Goal: Find specific page/section: Find specific page/section

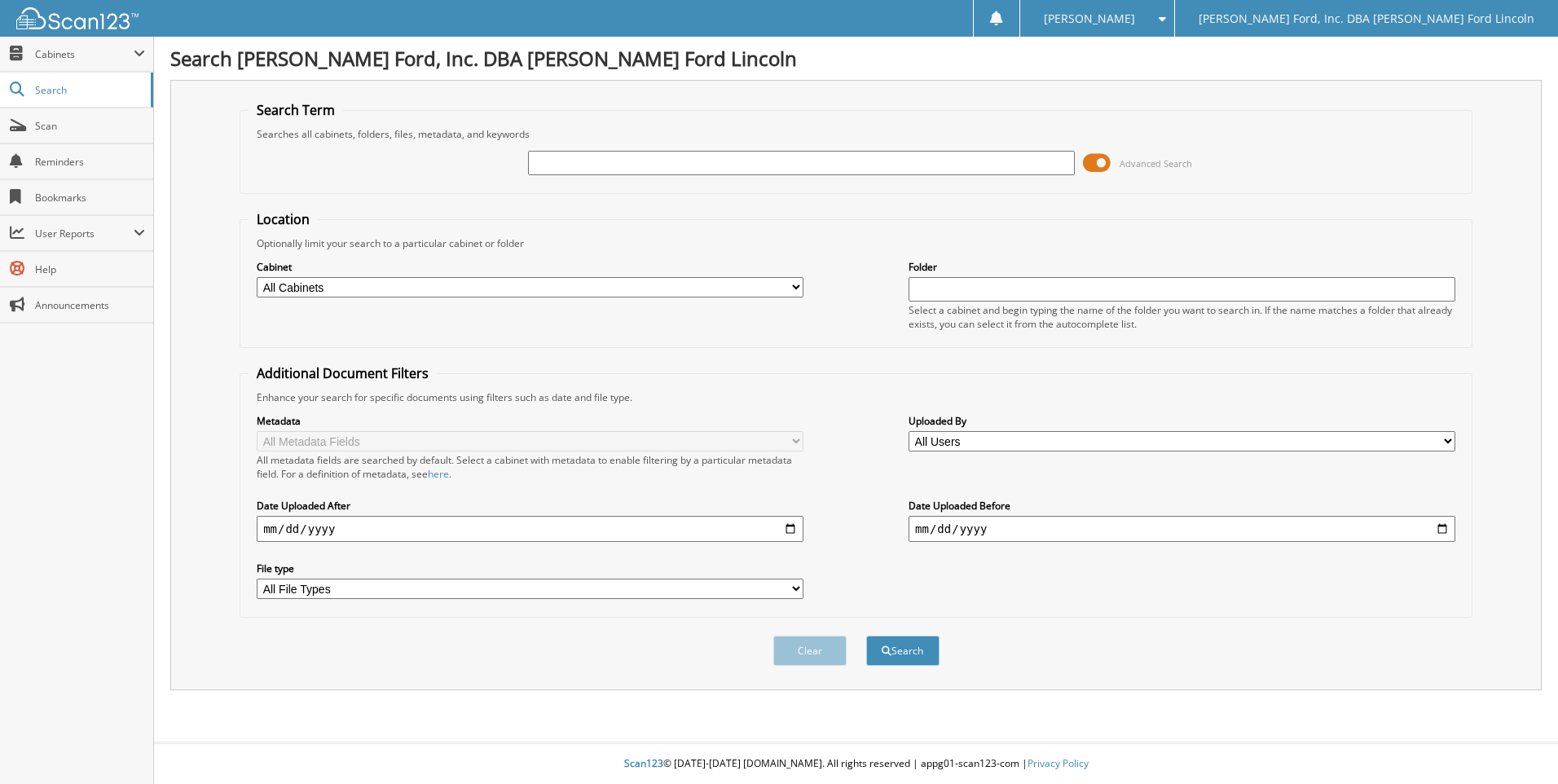
type input "F"
type input "DARELL GAMET"
click at [866, 636] on button "Search" at bounding box center [903, 650] width 73 height 30
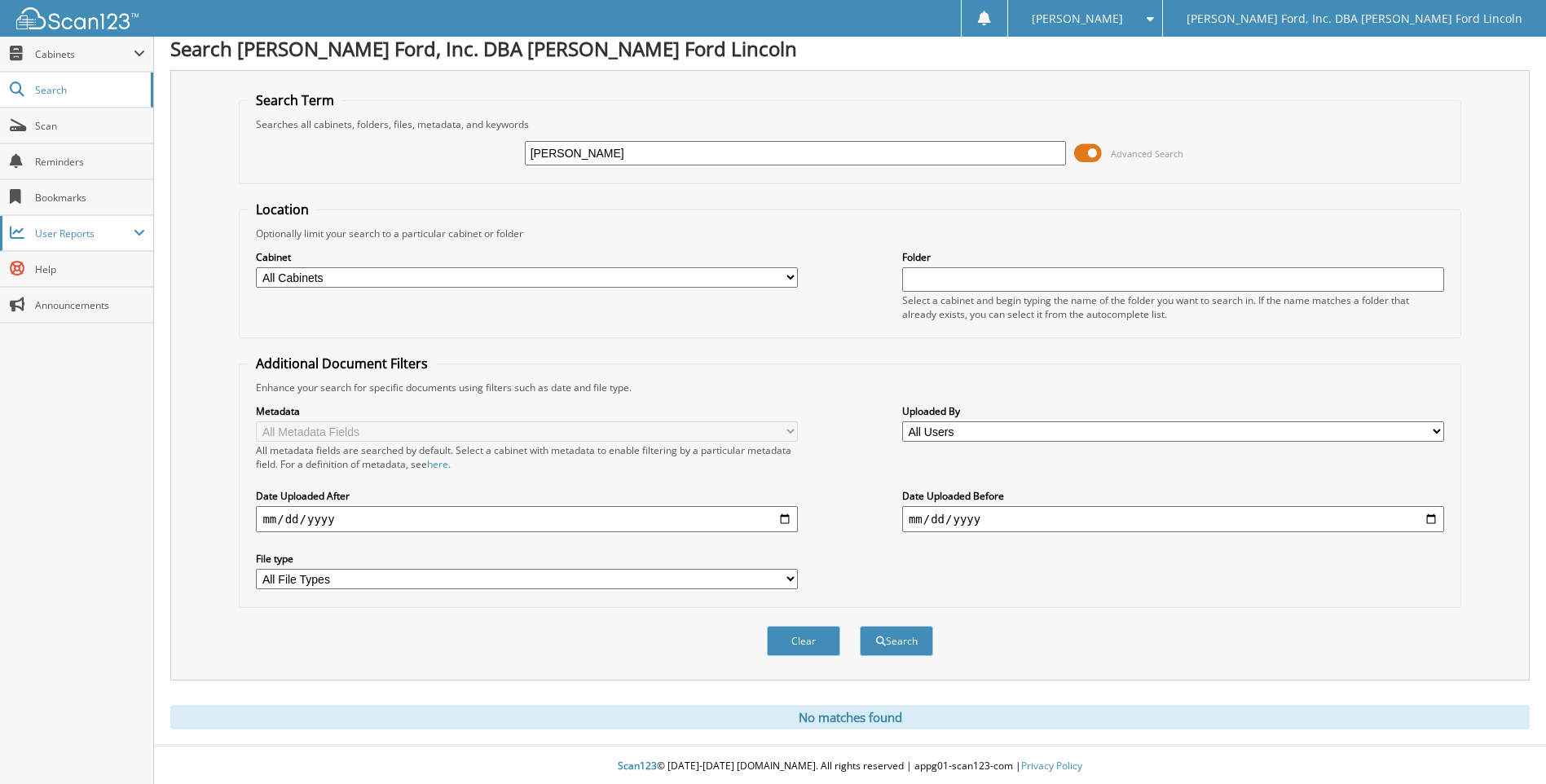
scroll to position [13, 0]
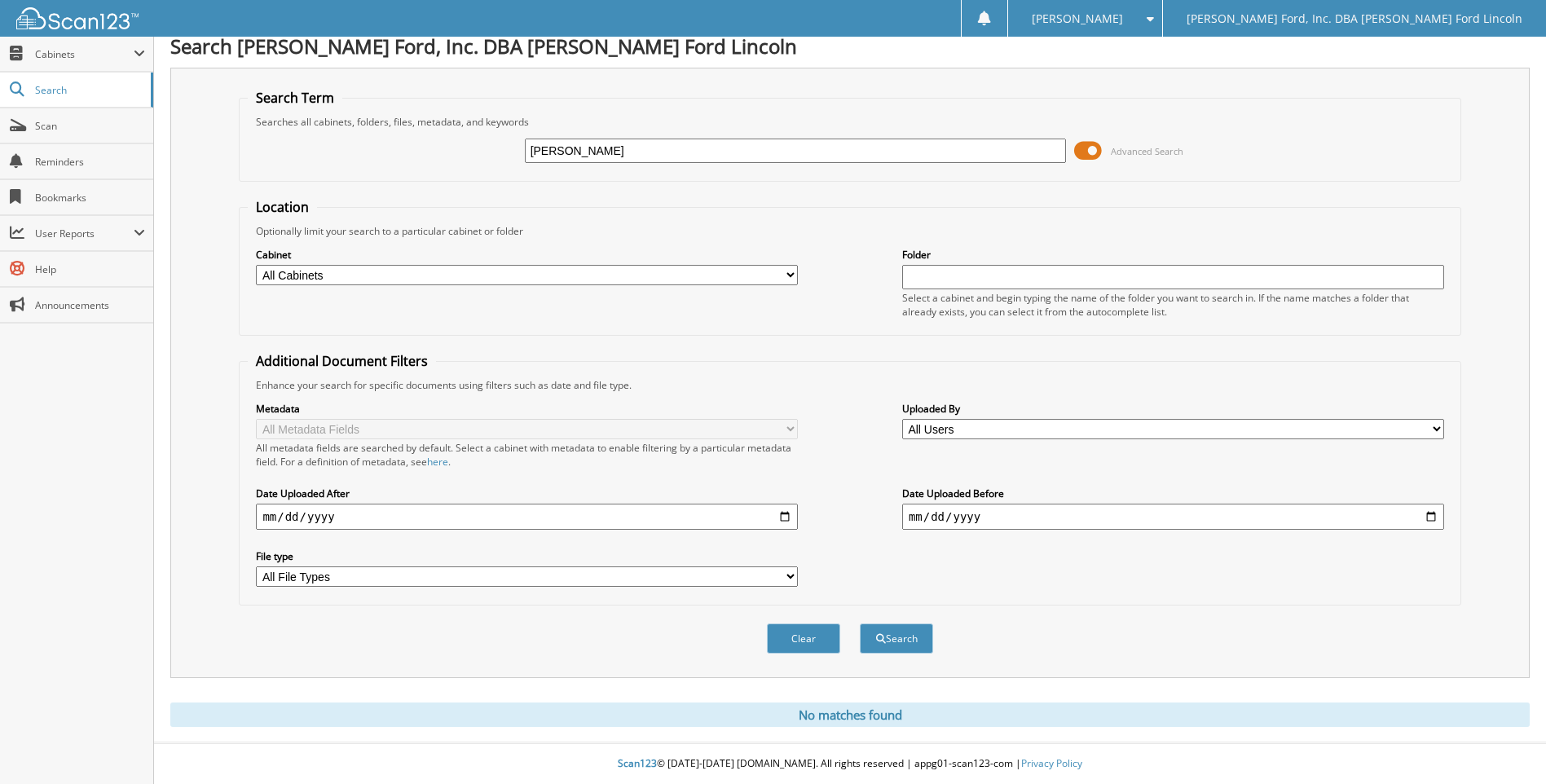
click at [554, 144] on input "DARELL GAMET" at bounding box center [796, 151] width 542 height 24
type input "DARRELL GAMET"
click at [860, 623] on button "Search" at bounding box center [896, 638] width 73 height 30
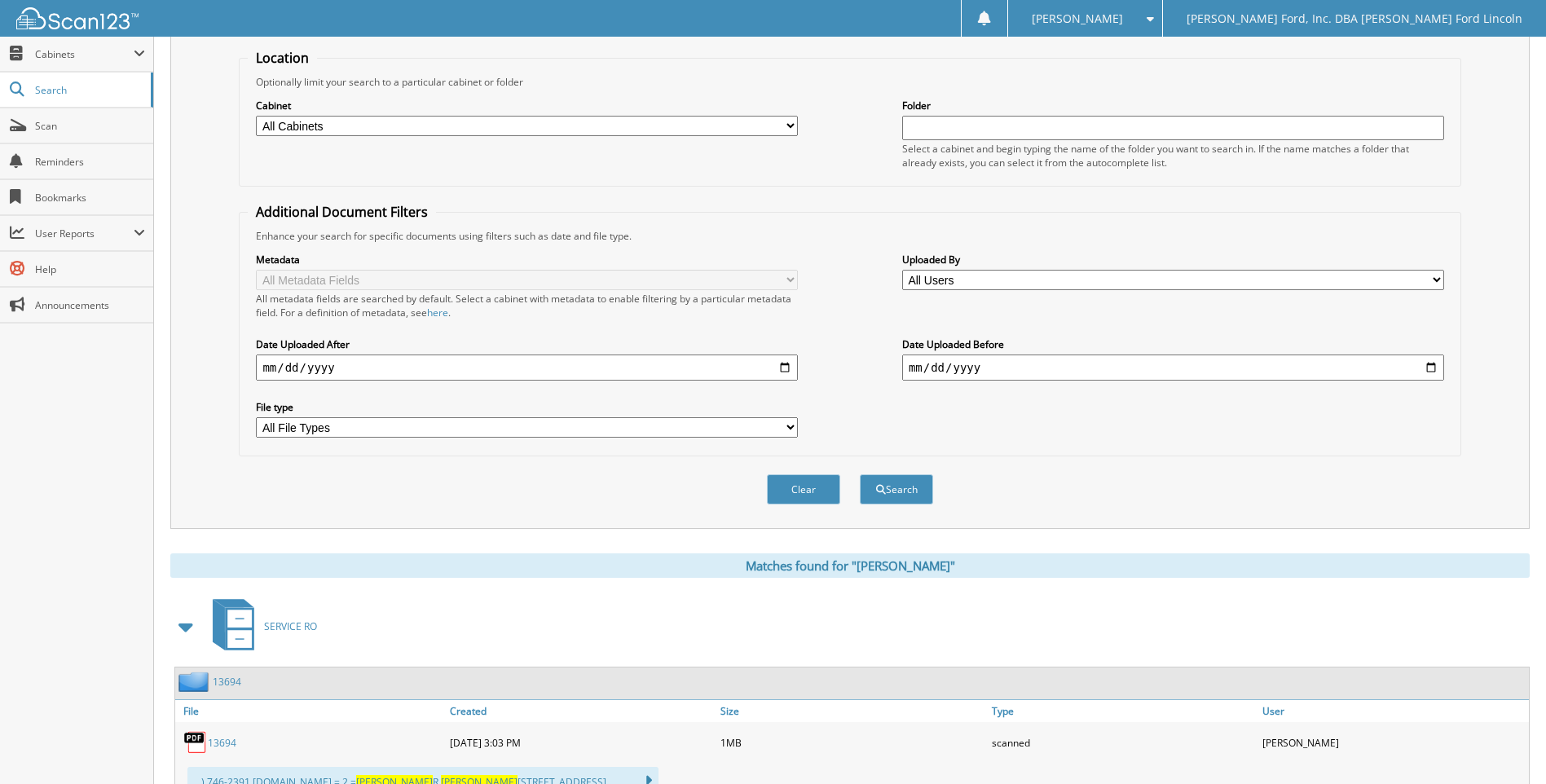
scroll to position [326, 0]
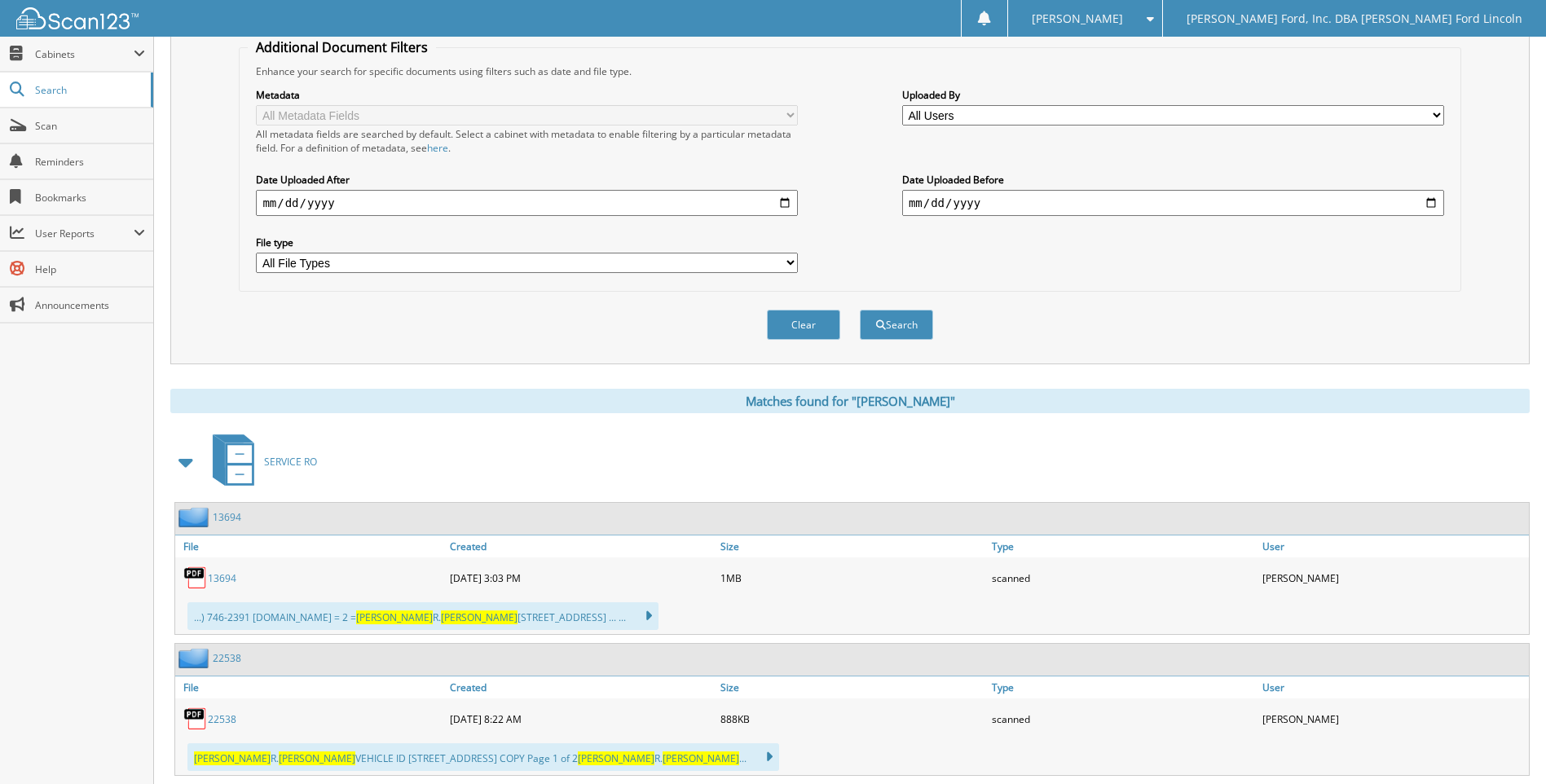
click at [180, 463] on span at bounding box center [187, 462] width 23 height 29
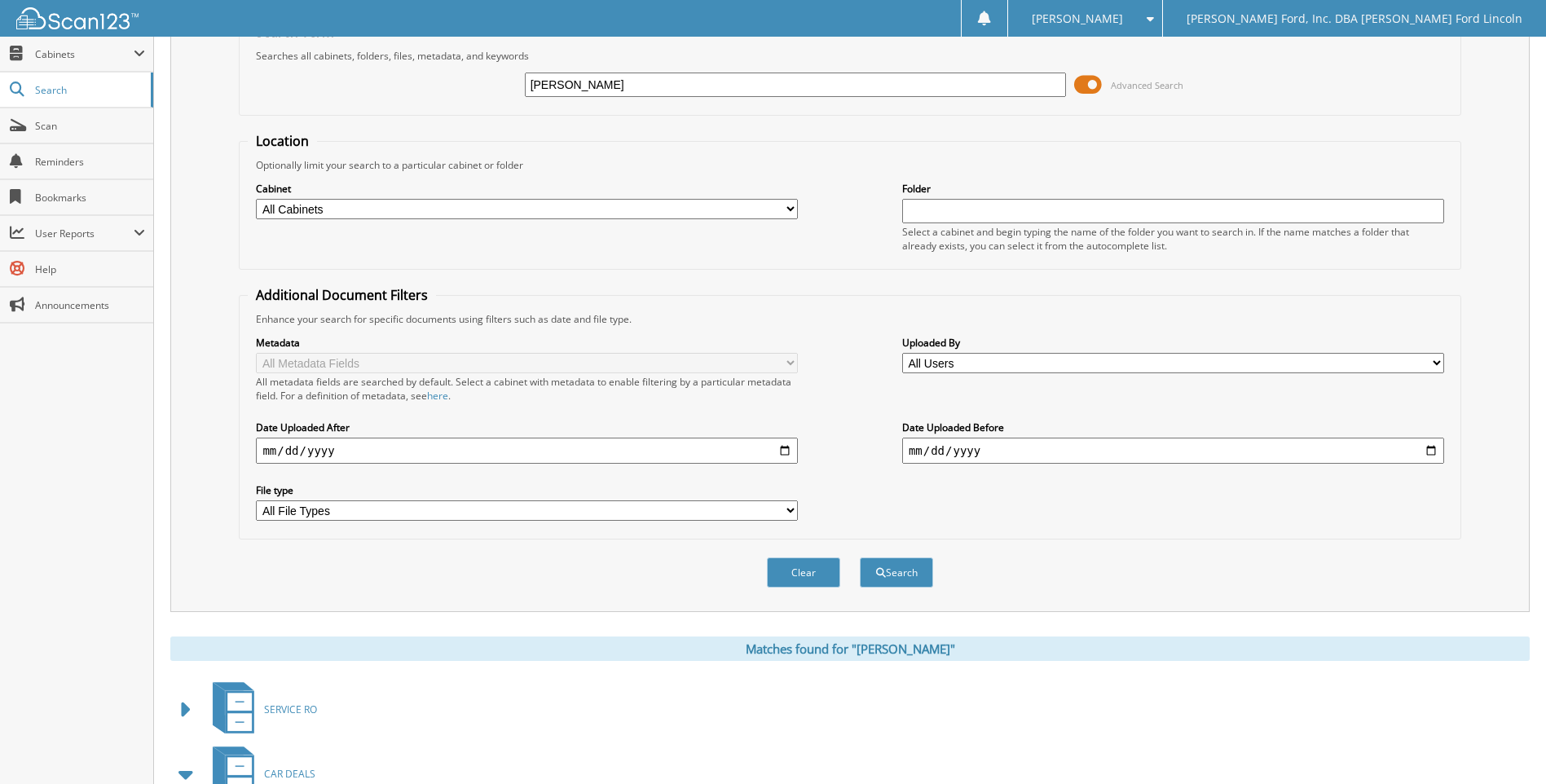
scroll to position [0, 0]
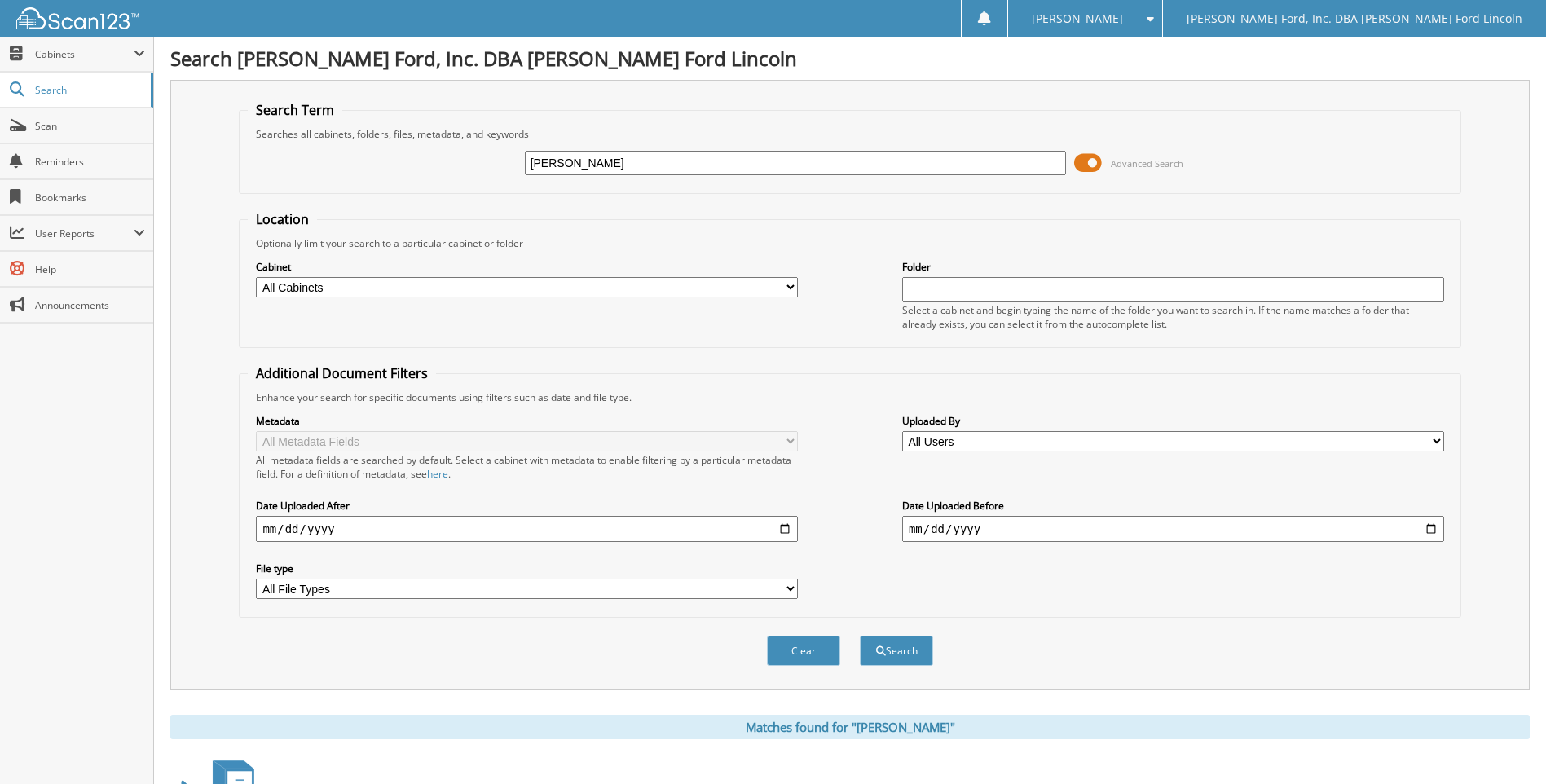
drag, startPoint x: 661, startPoint y: 163, endPoint x: 535, endPoint y: 176, distance: 126.7
click at [535, 176] on div "DARRELL GAMET" at bounding box center [796, 163] width 542 height 28
type input "D"
type input "CARPENTER"
click at [860, 636] on button "Search" at bounding box center [896, 650] width 73 height 30
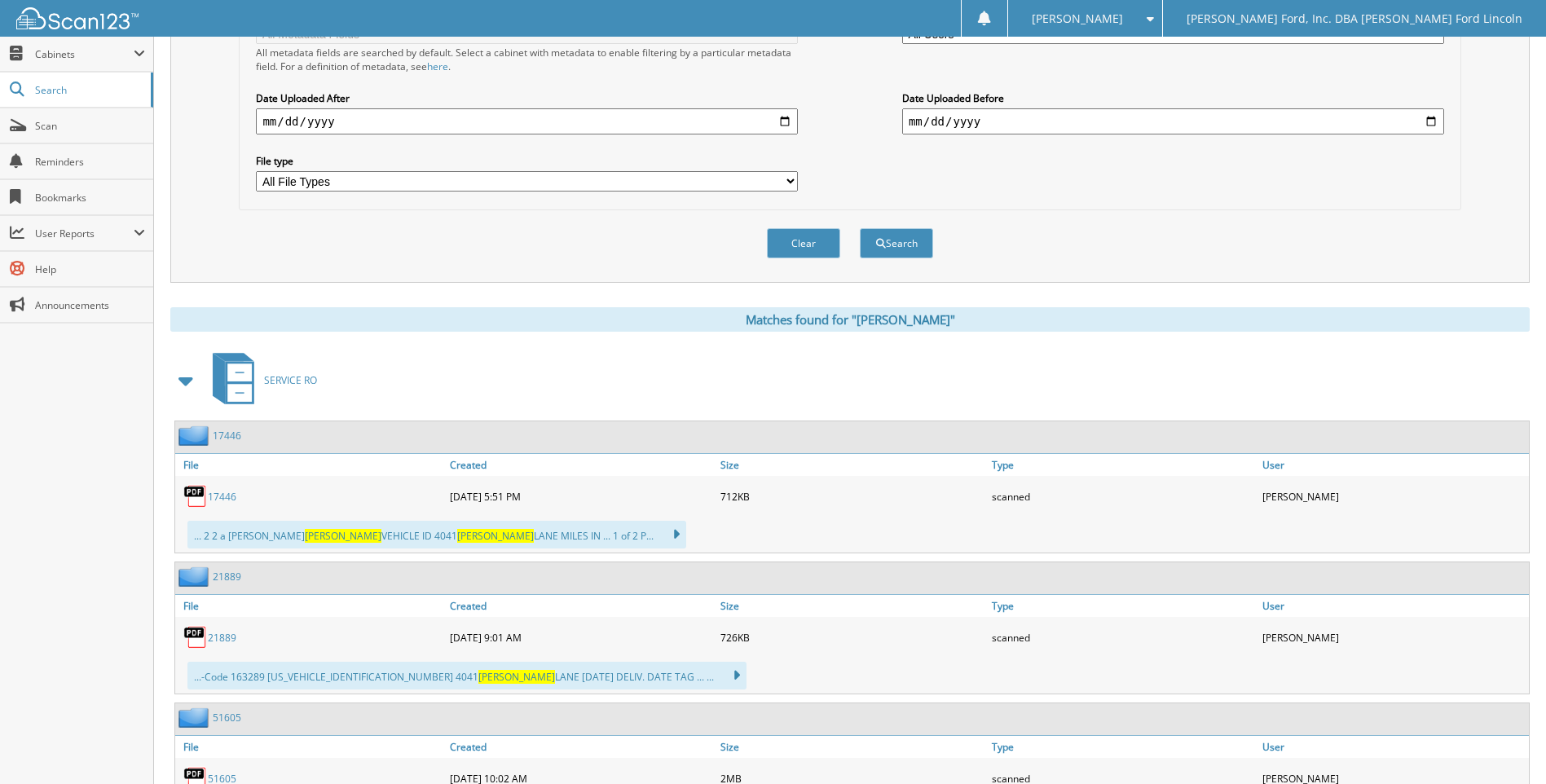
scroll to position [489, 0]
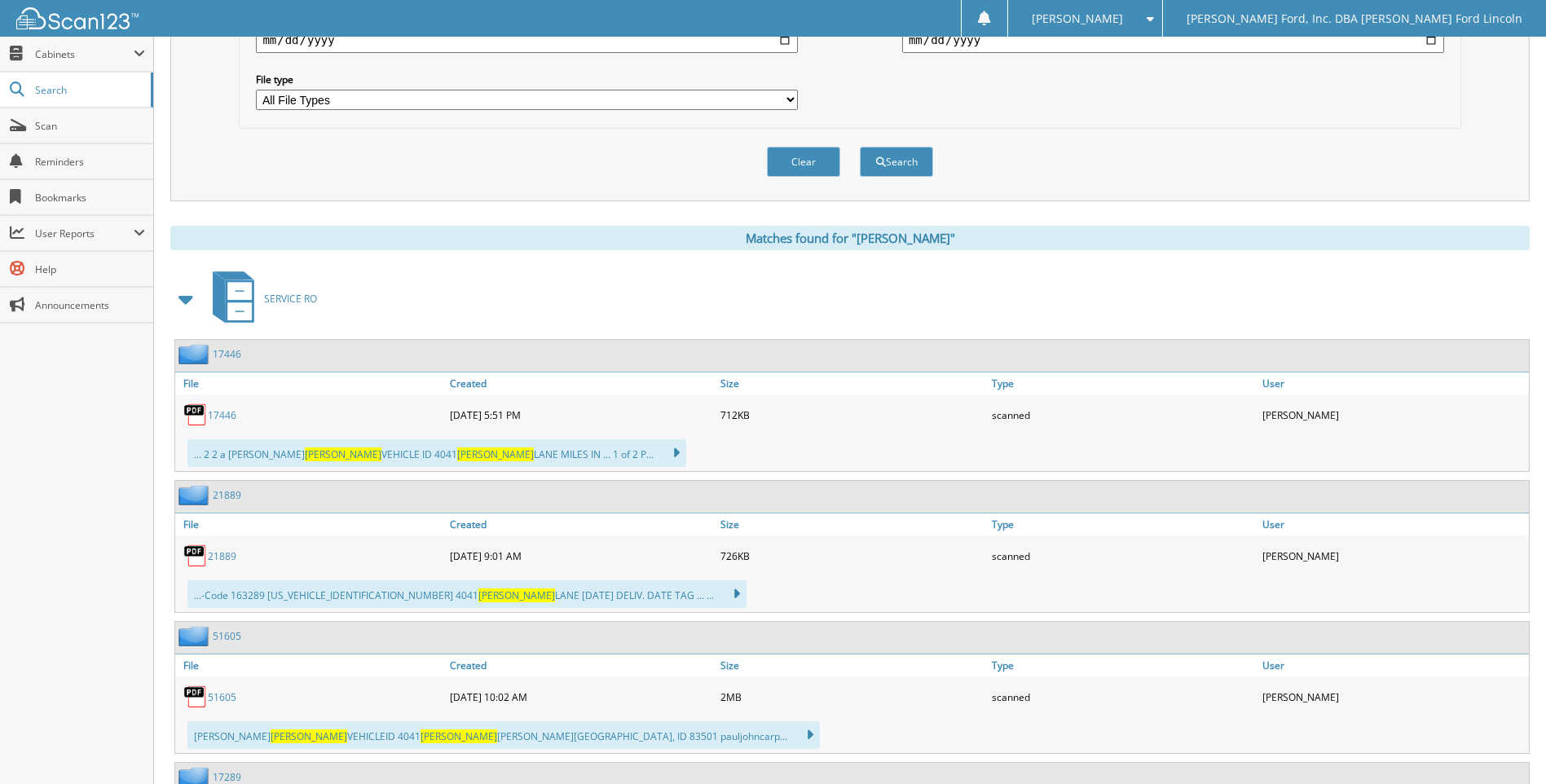
click at [189, 299] on span at bounding box center [187, 299] width 23 height 29
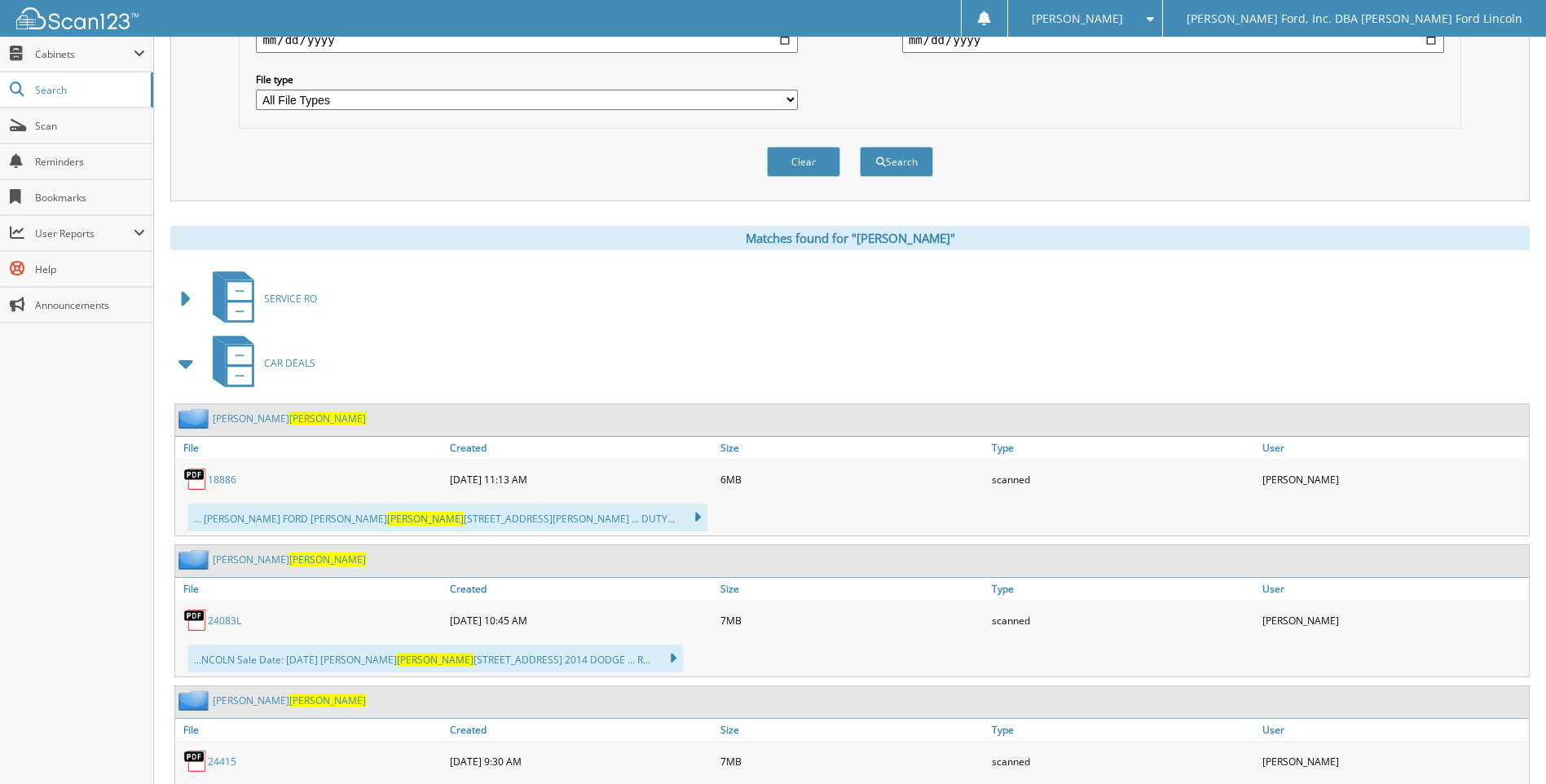
click at [220, 483] on link "18886" at bounding box center [222, 479] width 29 height 14
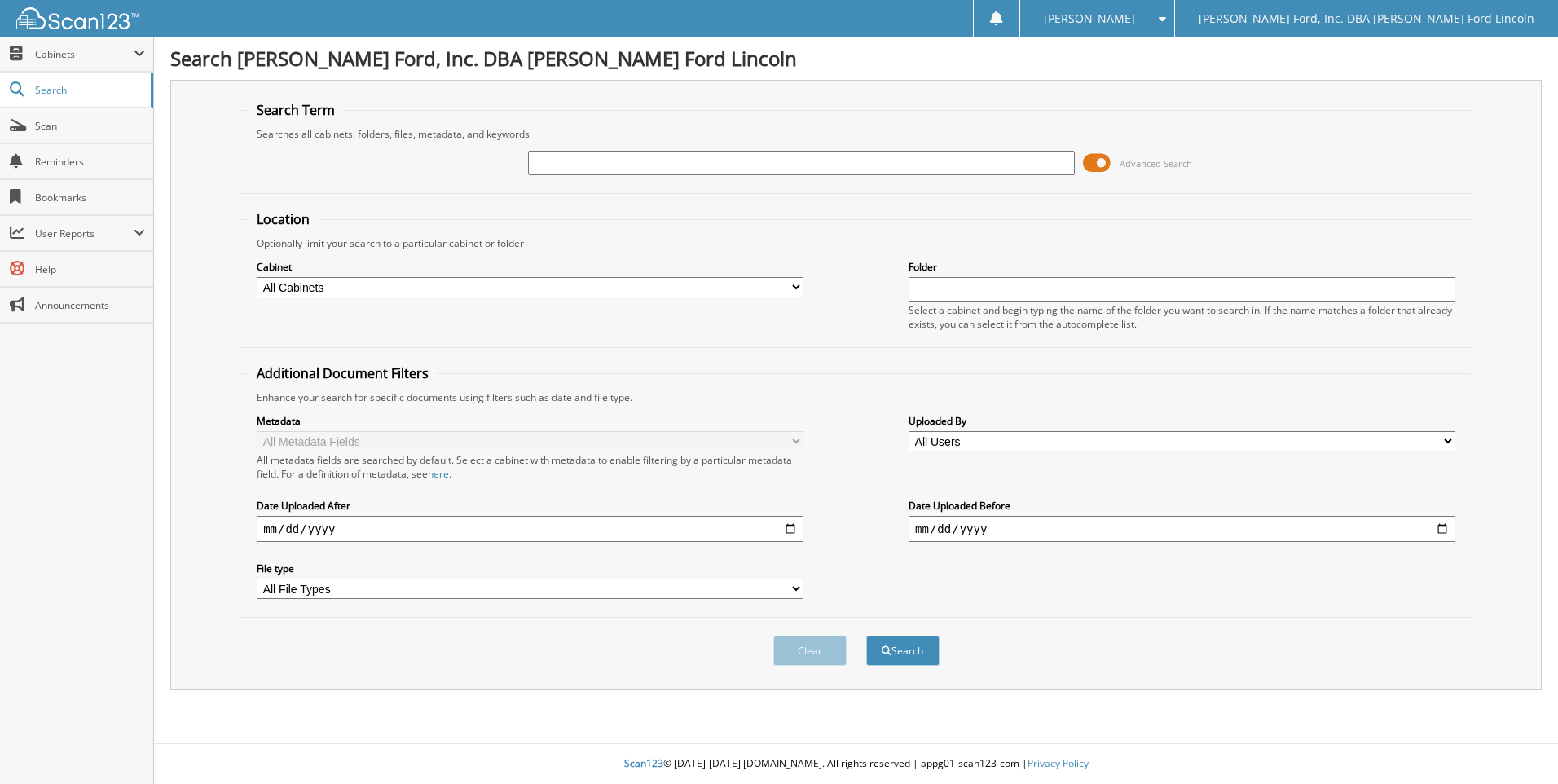
click at [545, 161] on input "text" at bounding box center [801, 163] width 547 height 24
type input "[PERSON_NAME]"
click at [866, 636] on button "Search" at bounding box center [903, 650] width 73 height 30
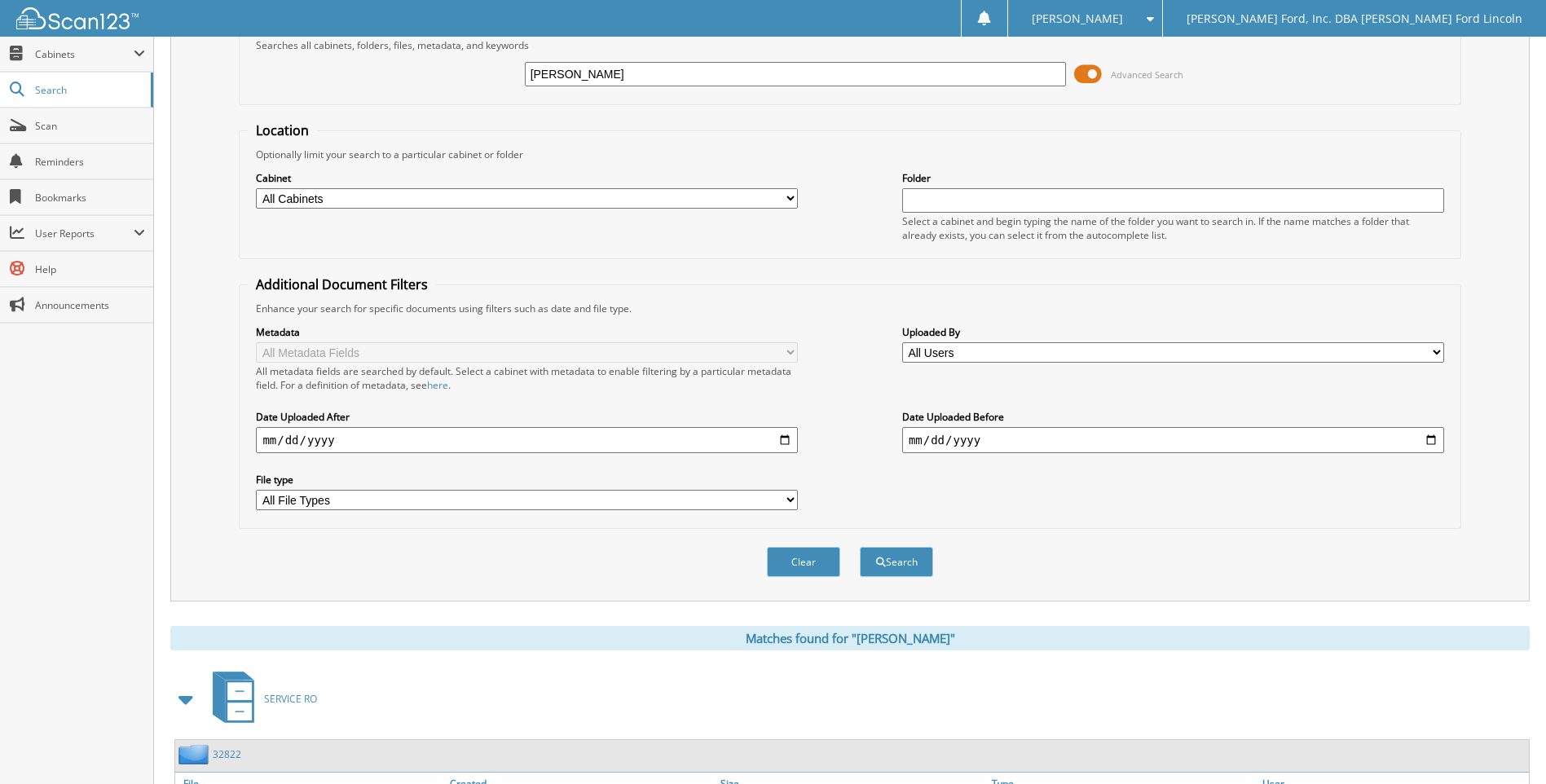
scroll to position [245, 0]
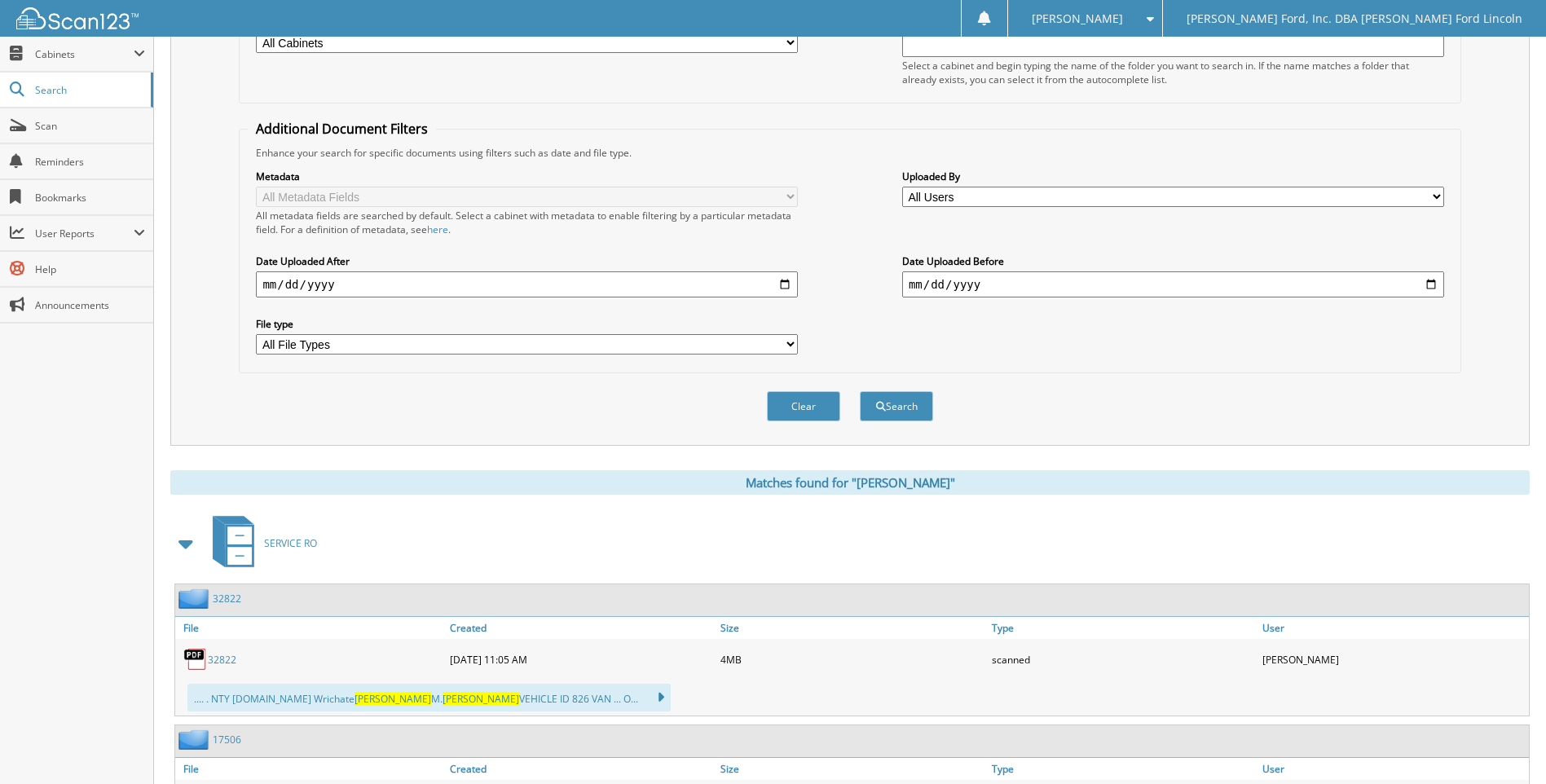
click at [220, 656] on link "32822" at bounding box center [222, 659] width 29 height 14
